Goal: Transaction & Acquisition: Purchase product/service

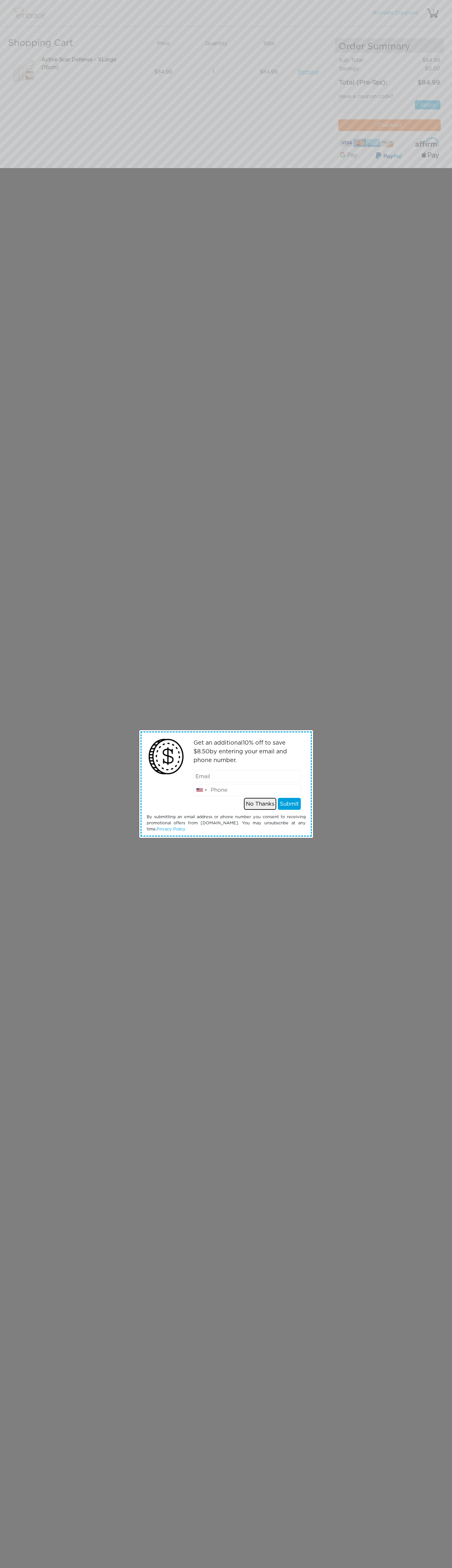
click at [260, 803] on button "No Thanks" at bounding box center [260, 804] width 32 height 12
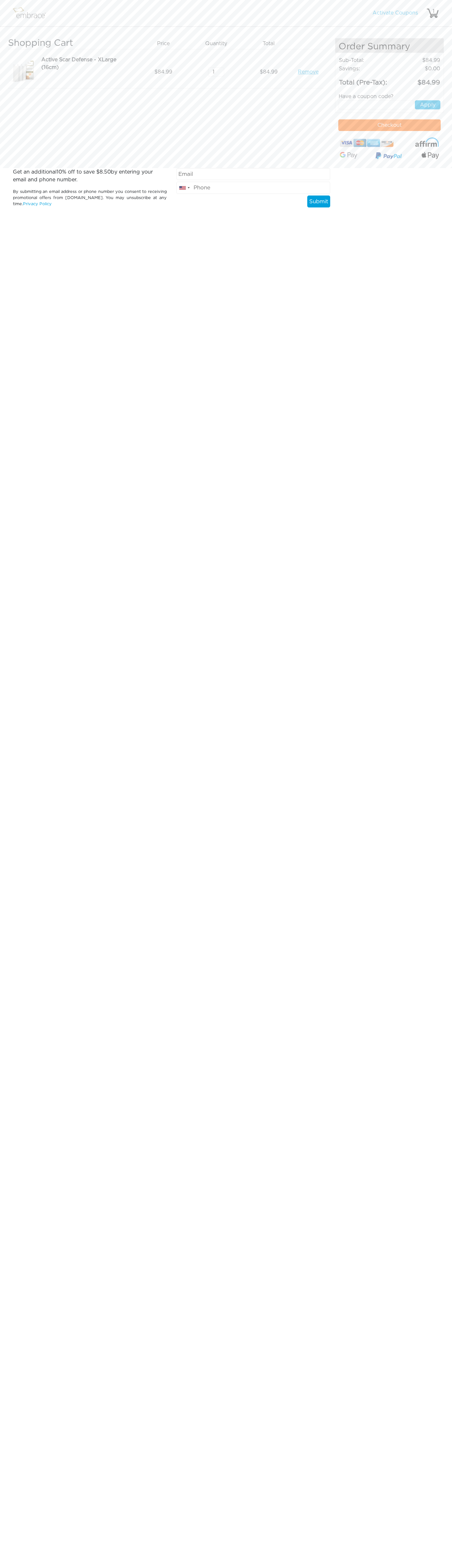
click at [389, 125] on button "Checkout" at bounding box center [389, 125] width 102 height 12
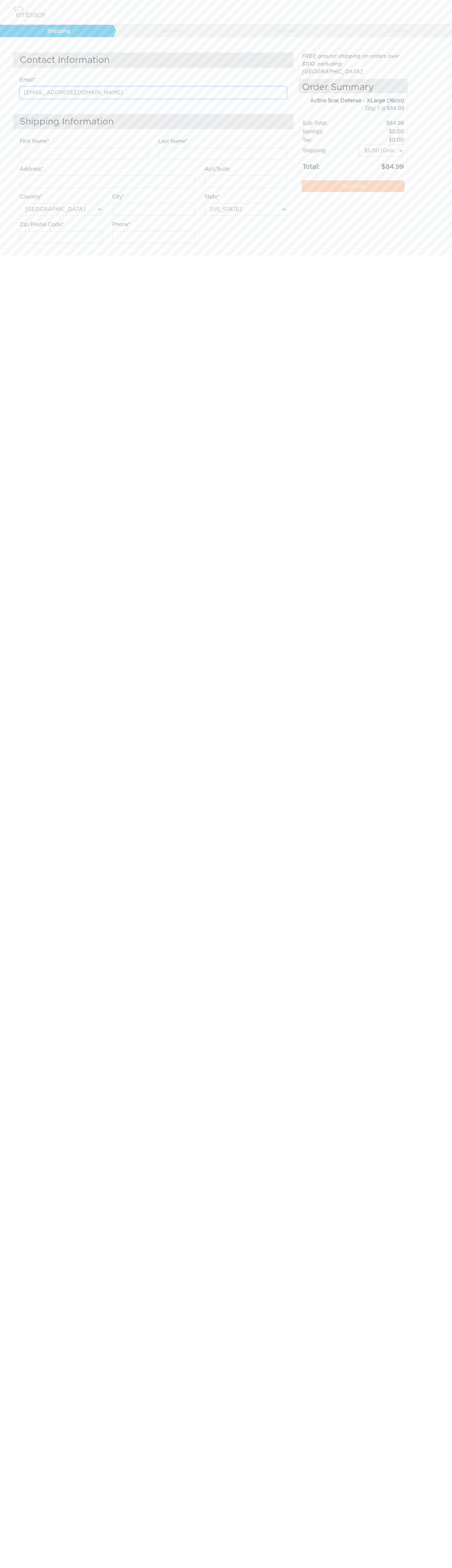
type input "[EMAIL_ADDRESS][DOMAIN_NAME]"
type input "Google"
type input "Storebot"
type input "[STREET_ADDRESS]"
type input "First floor"
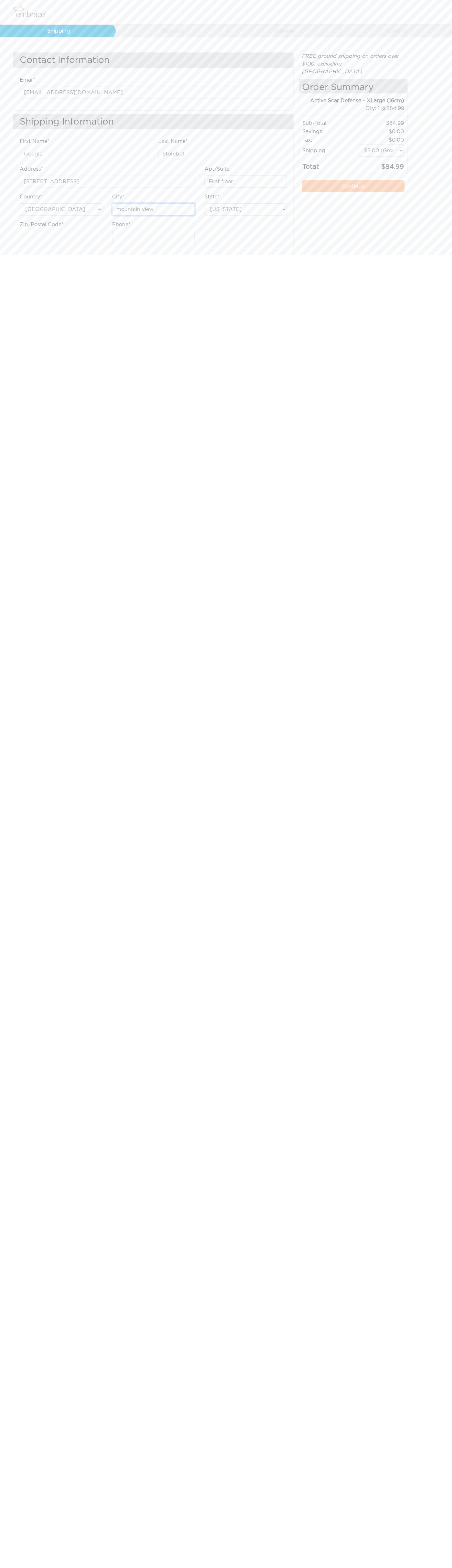
type input "mountain view"
select select "CA"
type input "6502530000"
type input "94043"
click at [217, 169] on label "Apt/Suite" at bounding box center [217, 169] width 25 height 8
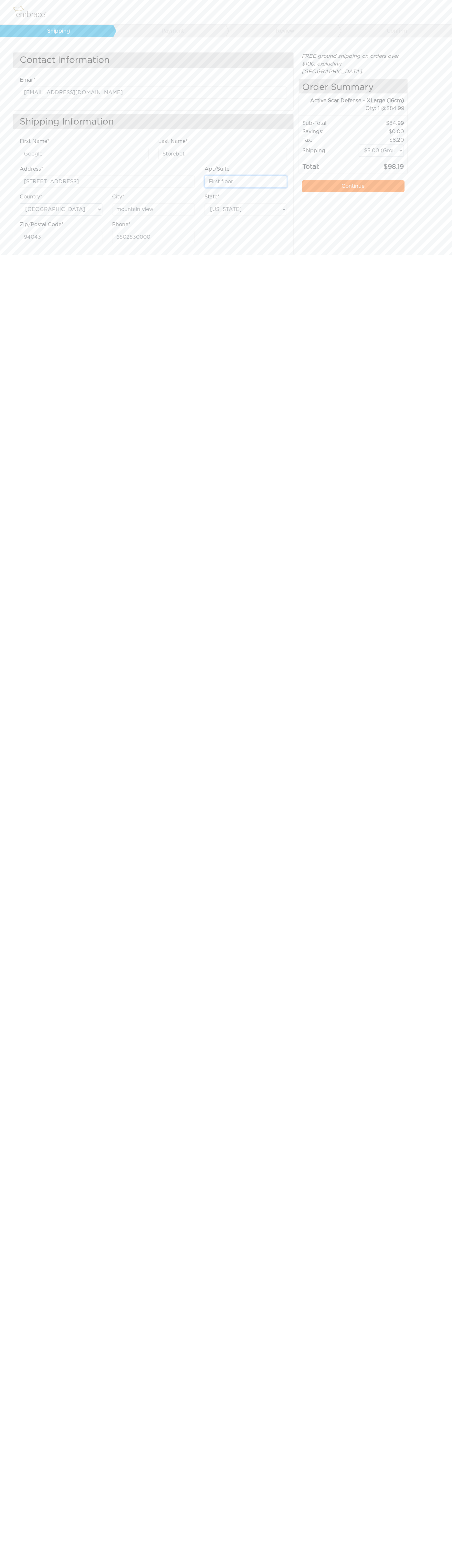
click at [217, 175] on input "First floor" at bounding box center [246, 181] width 83 height 12
click at [353, 180] on link "Continue" at bounding box center [353, 186] width 102 height 12
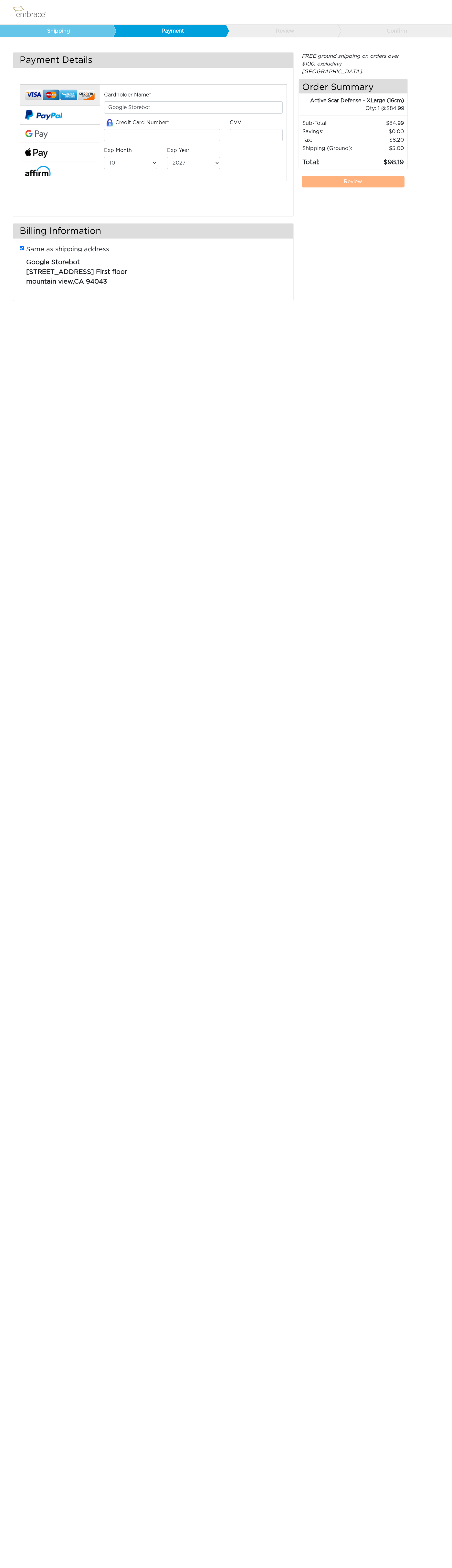
select select "10"
select select "2027"
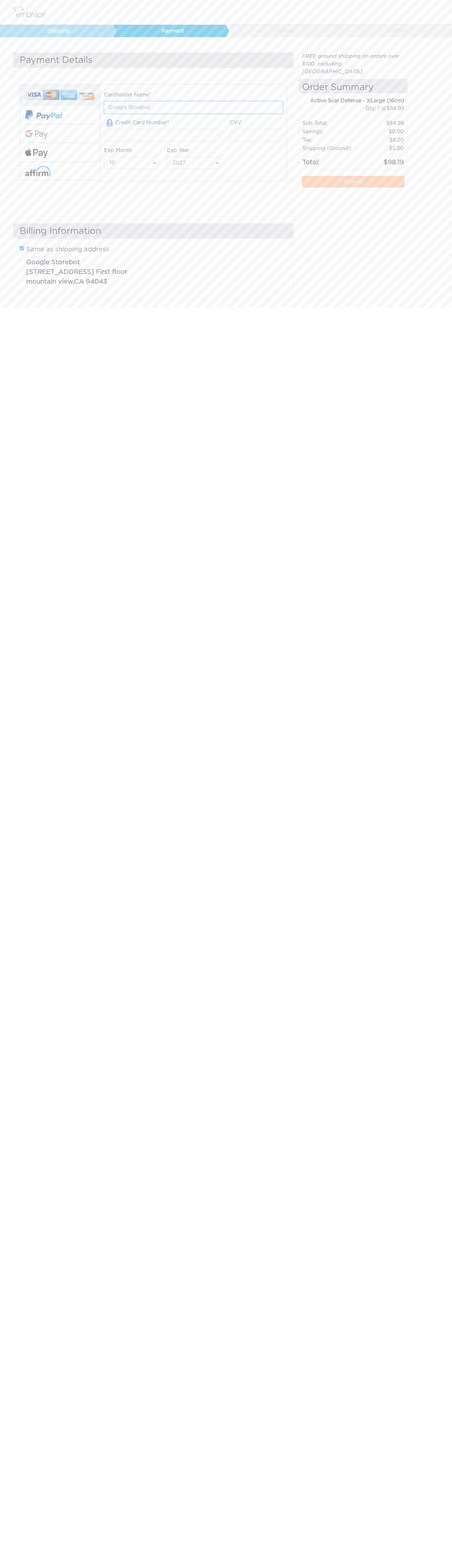
type input "Google Storebot"
type input "5454545454545454"
type input "123"
select select "12"
select select "2029"
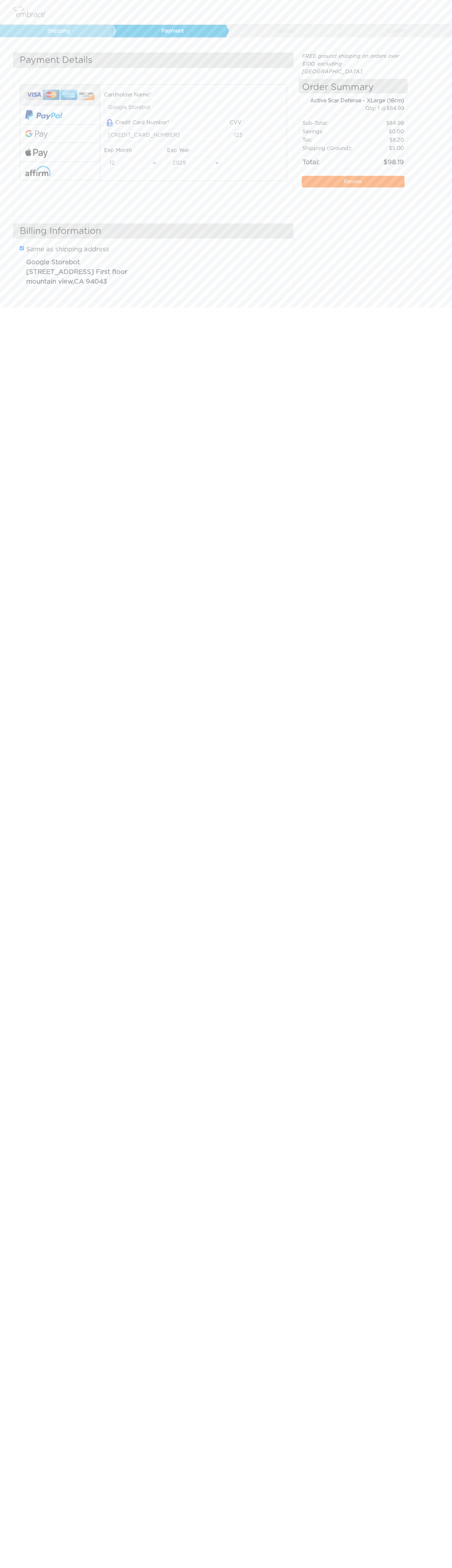
click at [171, 31] on link "Payment" at bounding box center [169, 31] width 113 height 12
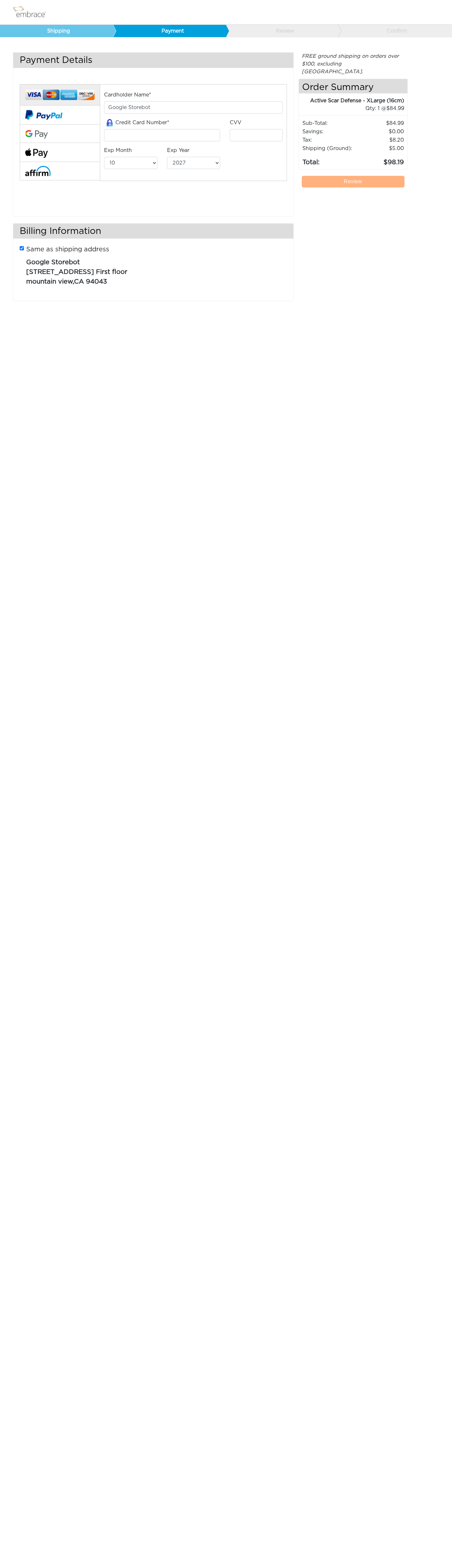
select select "10"
select select "2027"
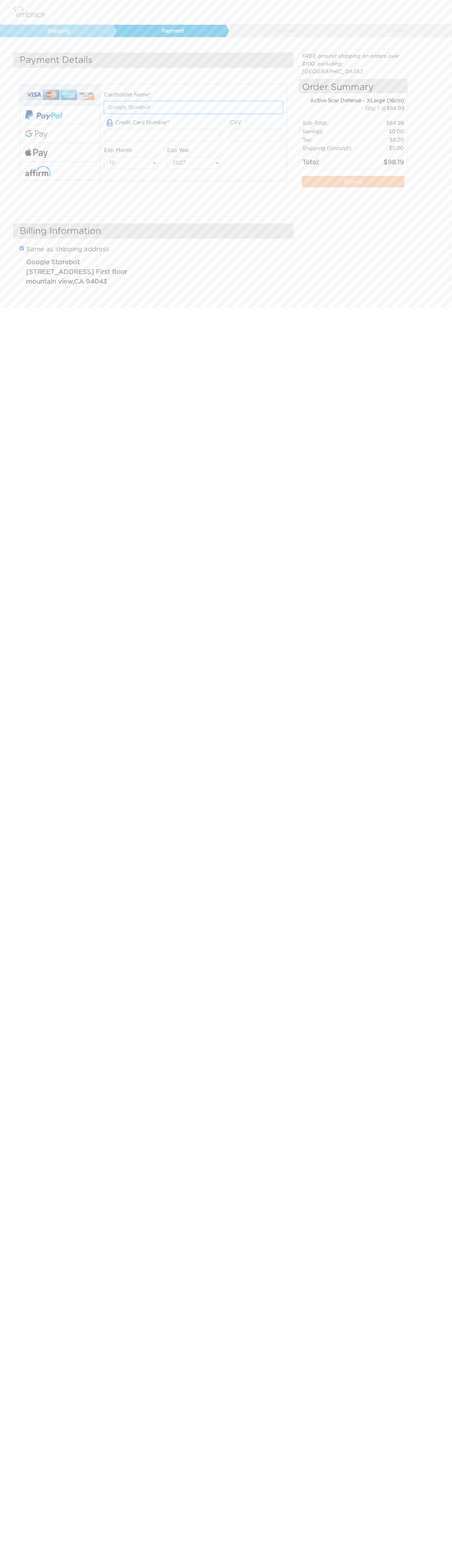
type input "Google Storebot"
type input "5454545454545454"
type input "123"
select select "12"
select select "2029"
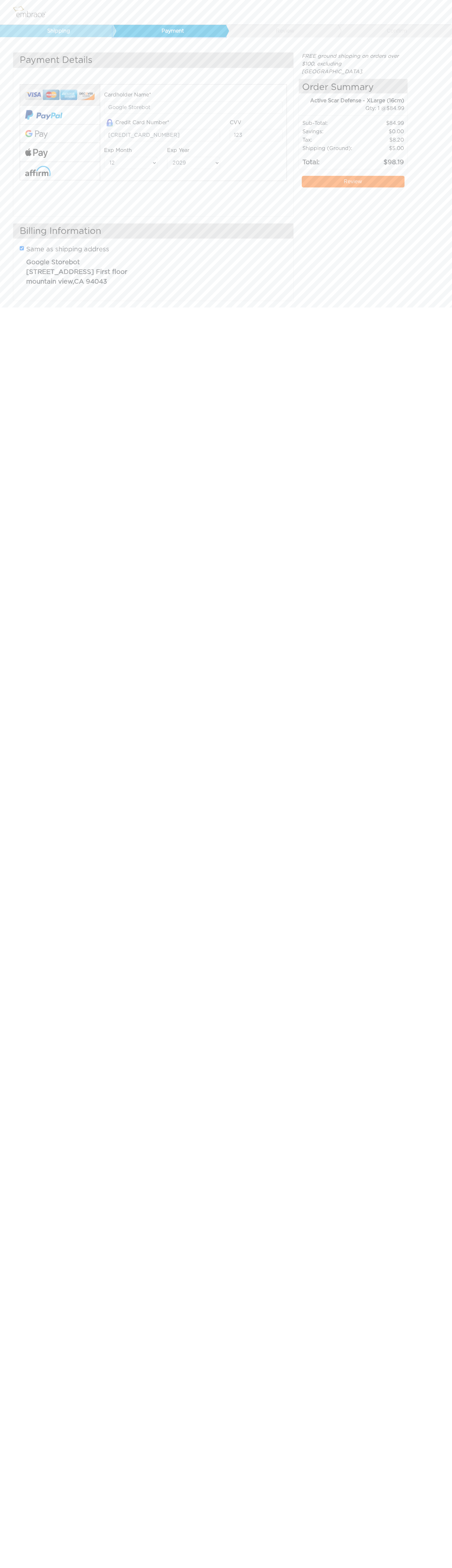
click at [171, 31] on link "Payment" at bounding box center [169, 31] width 113 height 12
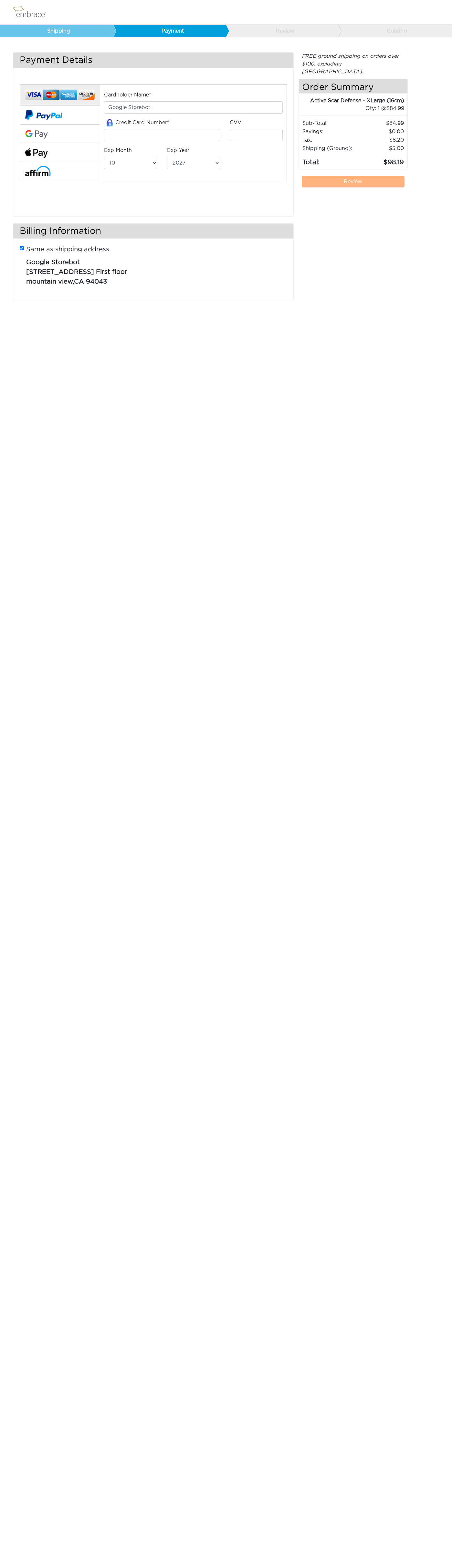
select select "10"
select select "2027"
